Goal: Task Accomplishment & Management: Manage account settings

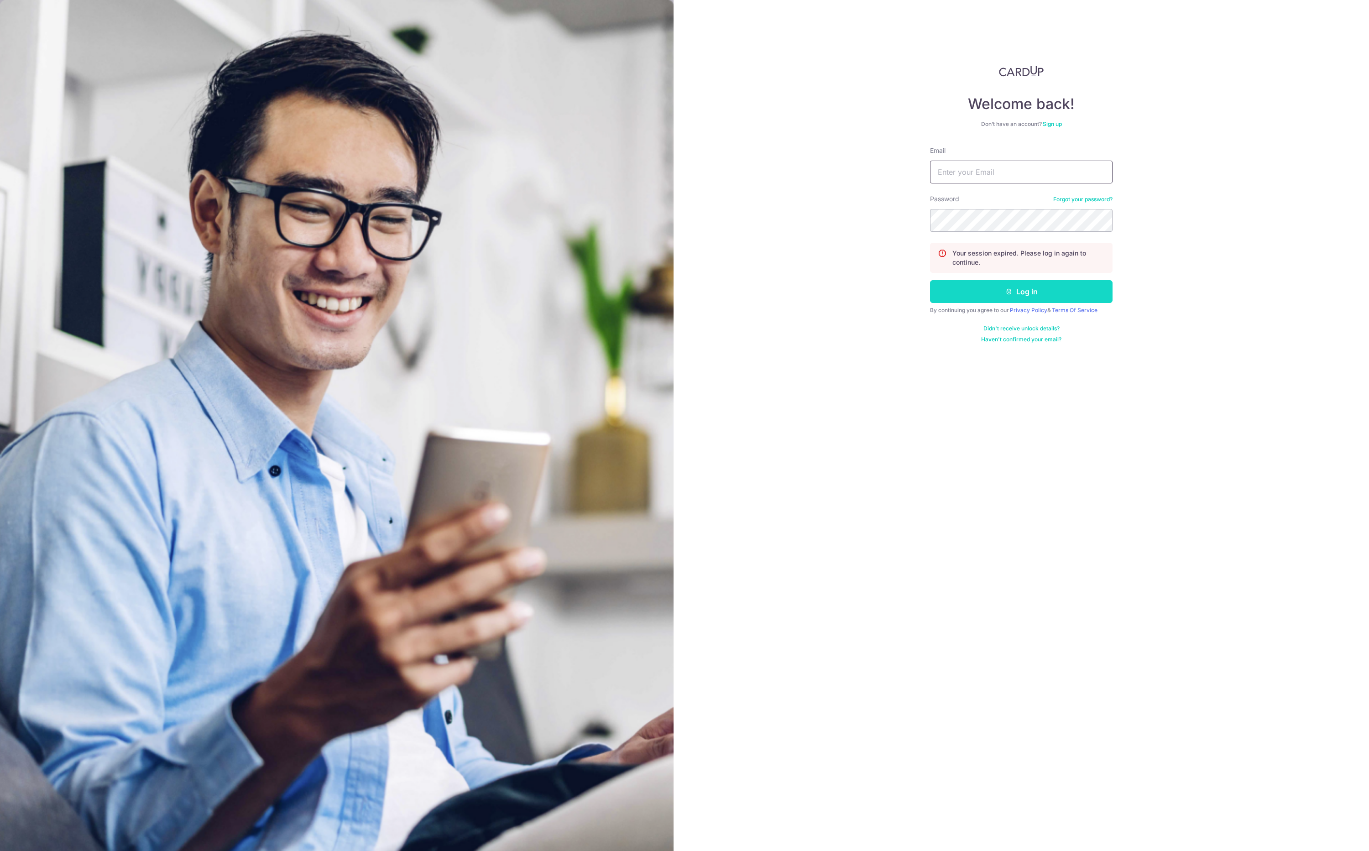
type input "[EMAIL_ADDRESS][DOMAIN_NAME]"
click at [1053, 285] on button "Log in" at bounding box center [1021, 291] width 183 height 23
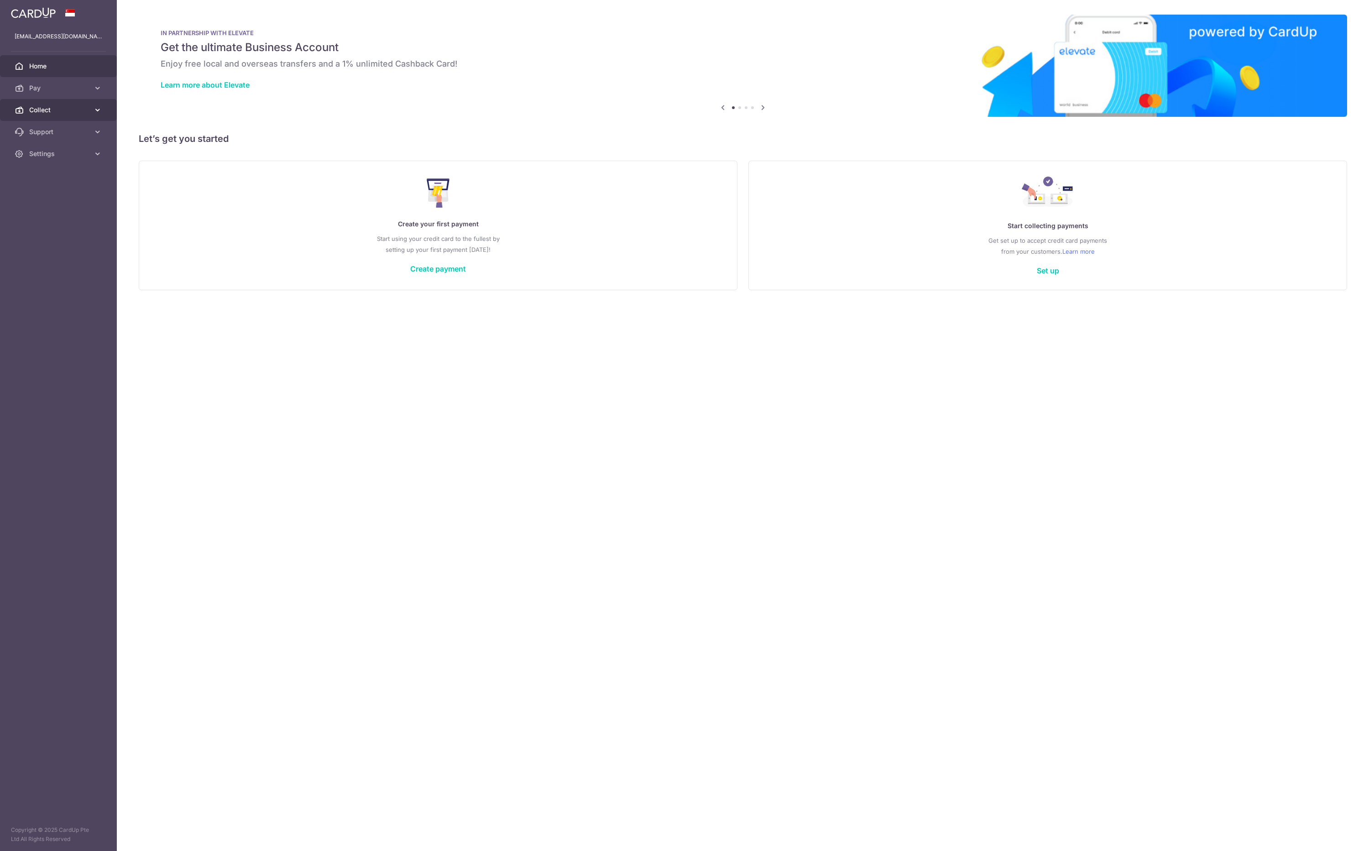
click at [61, 115] on link "Collect" at bounding box center [58, 110] width 117 height 22
click at [55, 129] on span "Dashboard" at bounding box center [59, 131] width 60 height 9
